Goal: Information Seeking & Learning: Find specific fact

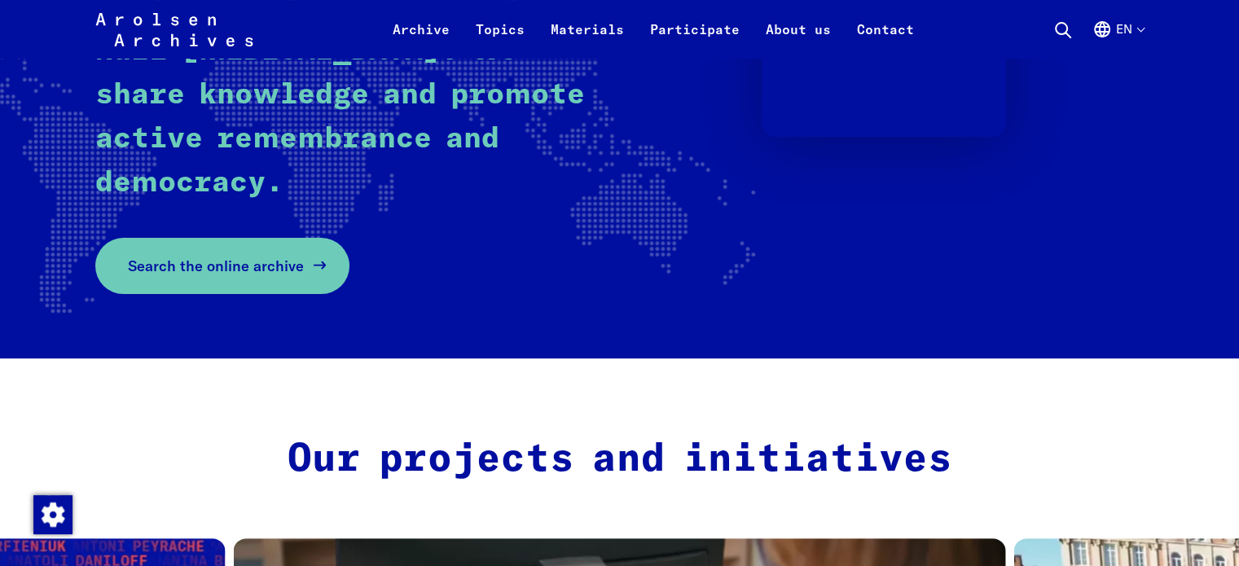
scroll to position [326, 0]
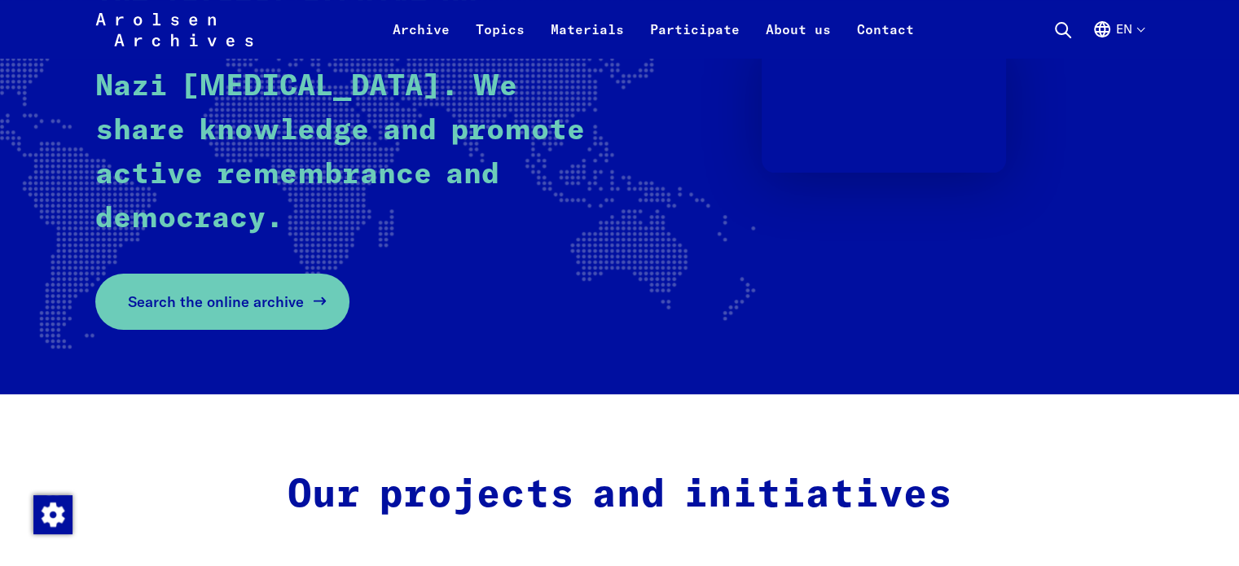
click at [304, 297] on link "Search the online archive" at bounding box center [222, 302] width 254 height 56
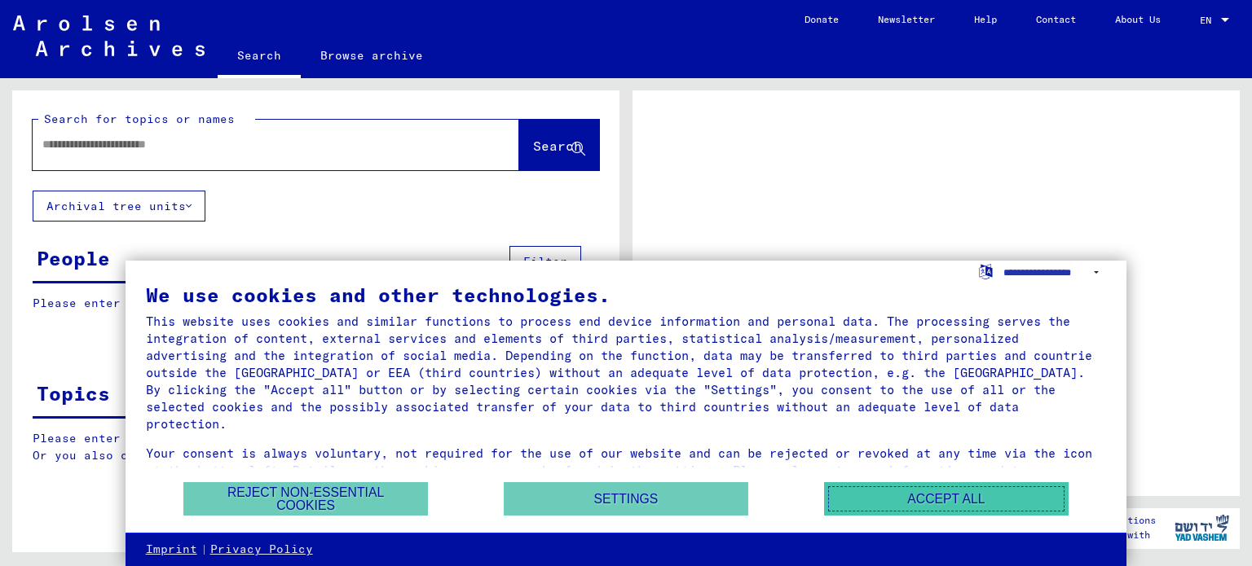
click at [919, 491] on button "Accept all" at bounding box center [946, 498] width 244 height 33
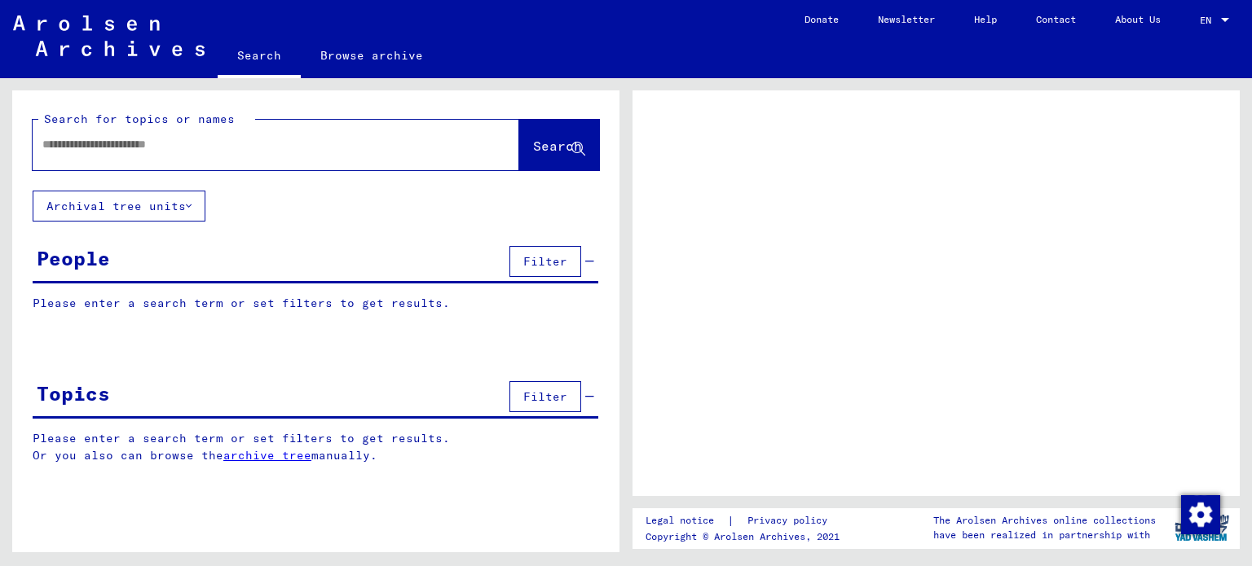
click at [55, 252] on div "People" at bounding box center [73, 258] width 73 height 29
click at [72, 260] on div "People" at bounding box center [73, 258] width 73 height 29
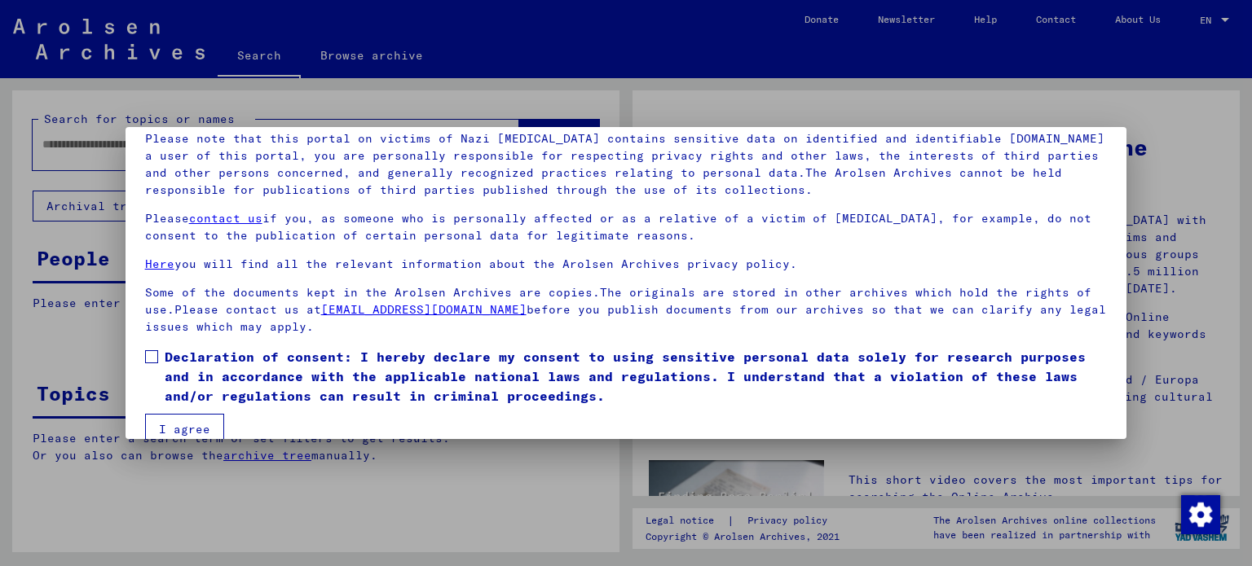
scroll to position [138, 0]
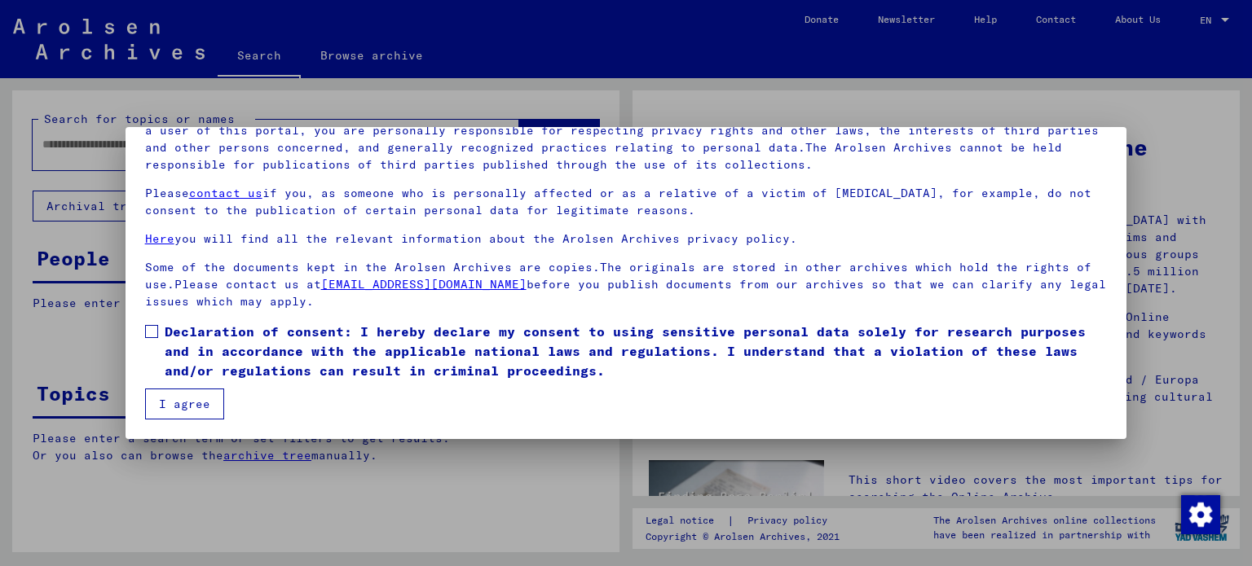
click at [146, 327] on span at bounding box center [151, 331] width 13 height 13
click at [183, 397] on button "I agree" at bounding box center [184, 404] width 79 height 31
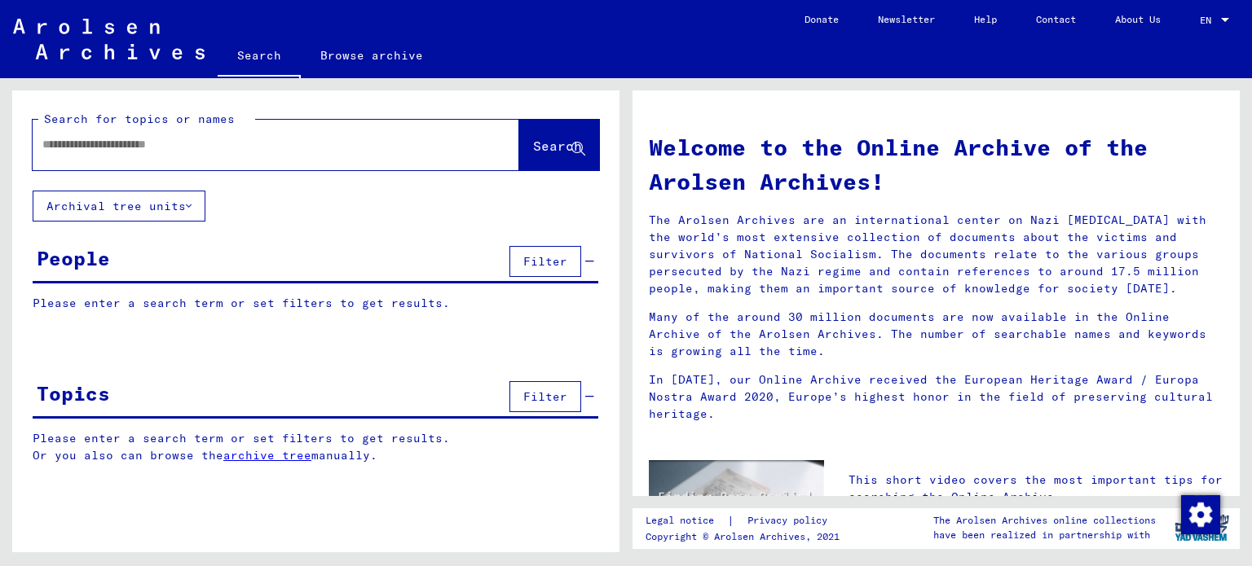
click at [187, 137] on input "text" at bounding box center [256, 144] width 428 height 17
type input "*********"
click at [538, 151] on span "Search" at bounding box center [557, 146] width 49 height 16
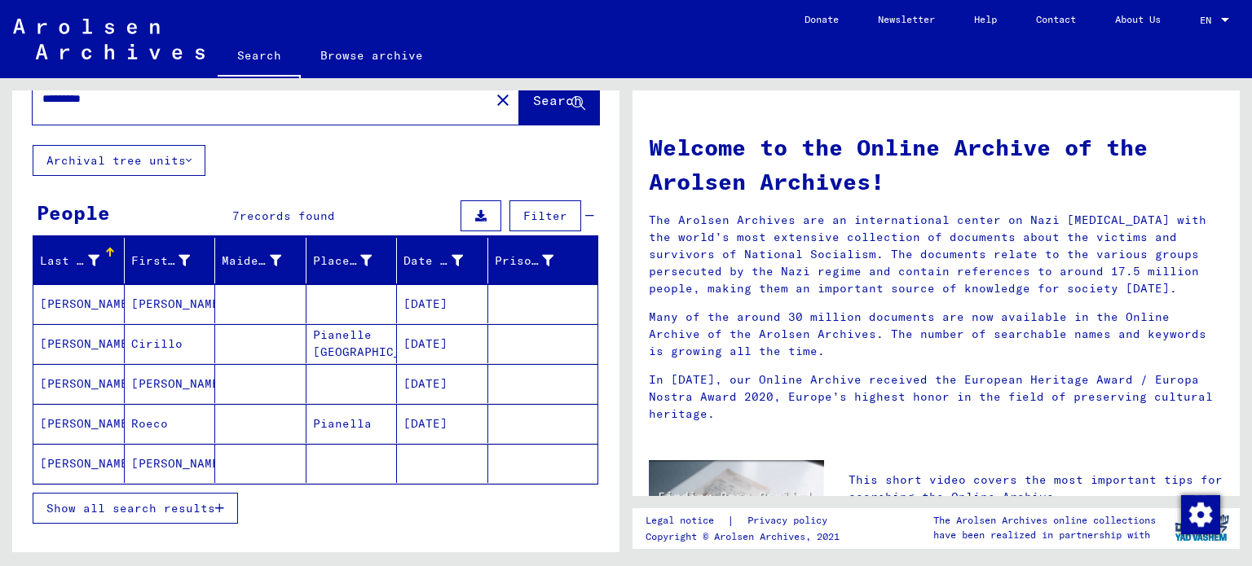
scroll to position [81, 0]
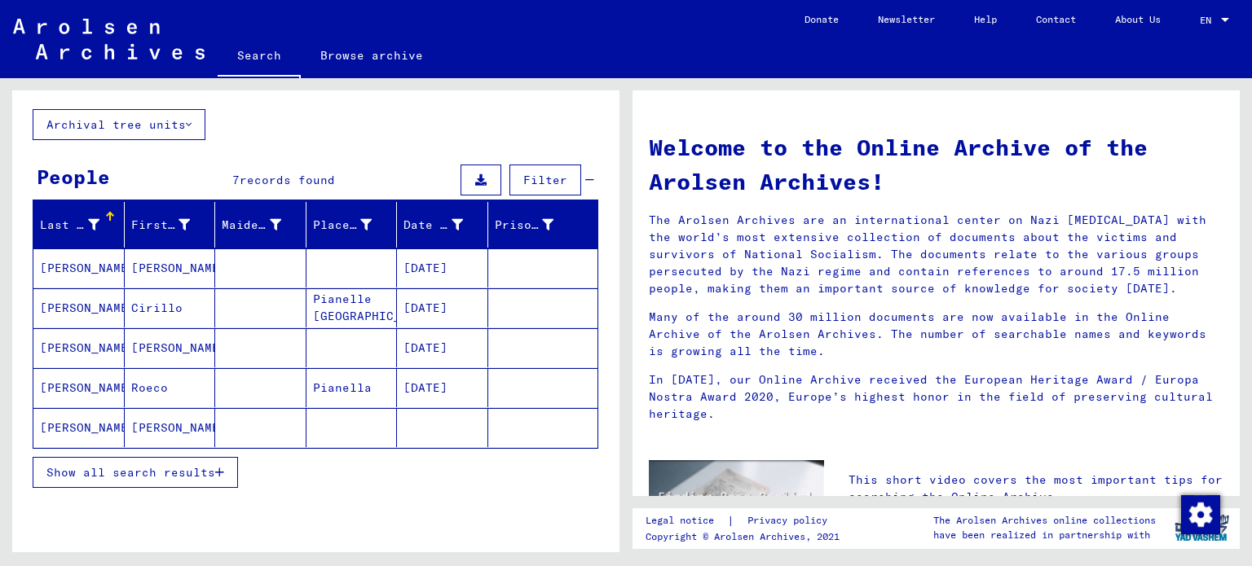
click at [86, 266] on mat-cell "D'ALOISIO" at bounding box center [78, 268] width 91 height 39
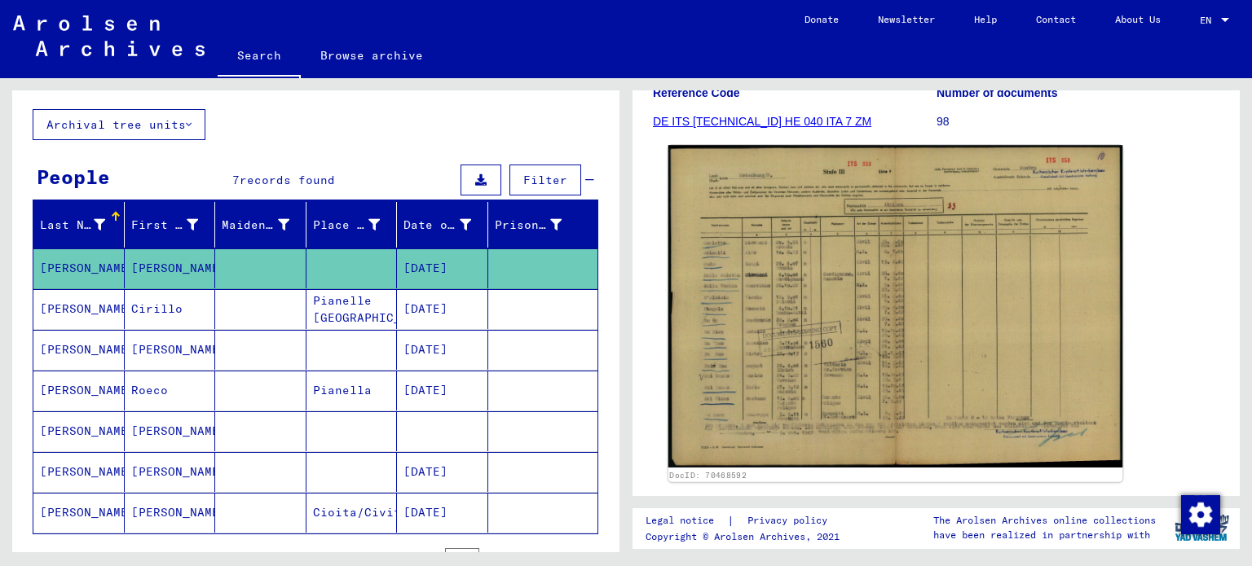
scroll to position [244, 0]
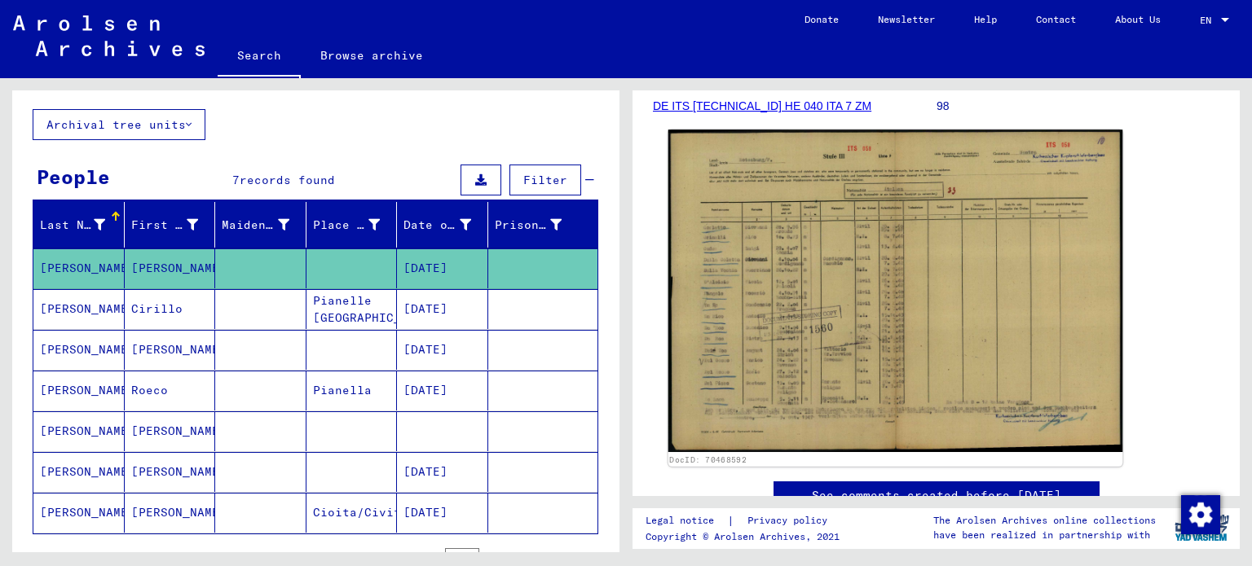
click at [883, 287] on img at bounding box center [895, 291] width 455 height 323
